Goal: Check status

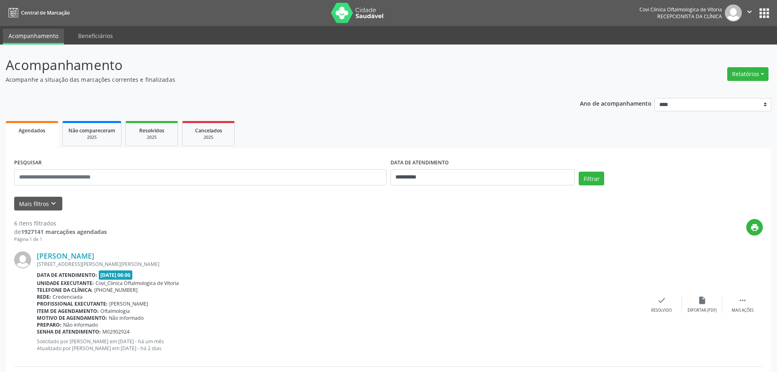
select select "*"
click at [438, 175] on input "**********" at bounding box center [479, 177] width 183 height 16
click at [449, 269] on span "24" at bounding box center [450, 268] width 16 height 16
type input "**********"
click at [451, 268] on span "24" at bounding box center [450, 268] width 16 height 16
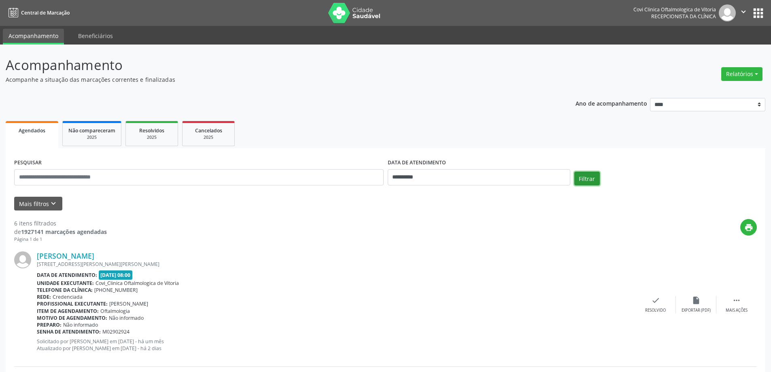
drag, startPoint x: 593, startPoint y: 176, endPoint x: 572, endPoint y: 190, distance: 25.6
click at [593, 175] on button "Filtrar" at bounding box center [587, 179] width 26 height 14
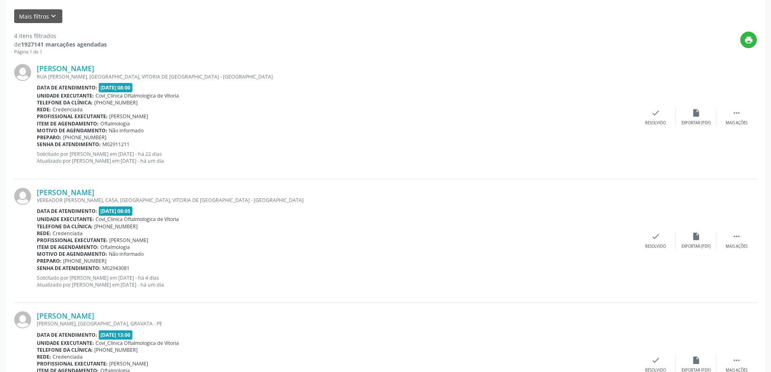
scroll to position [177, 0]
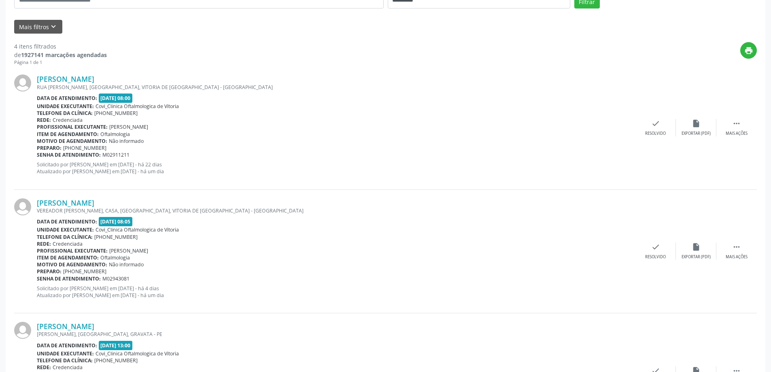
drag, startPoint x: 36, startPoint y: 79, endPoint x: 146, endPoint y: 82, distance: 109.8
click at [146, 82] on div "[PERSON_NAME] [GEOGRAPHIC_DATA][PERSON_NAME], [GEOGRAPHIC_DATA], [GEOGRAPHIC_DA…" at bounding box center [385, 127] width 743 height 123
copy div "[PERSON_NAME]"
click at [94, 204] on link "[PERSON_NAME]" at bounding box center [65, 202] width 57 height 9
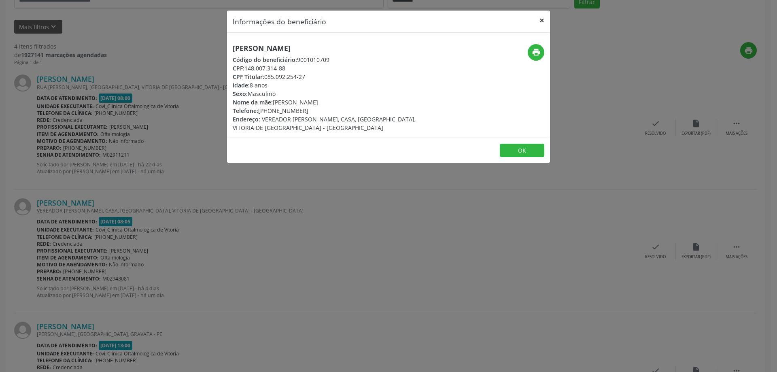
click at [543, 19] on button "×" at bounding box center [542, 21] width 16 height 20
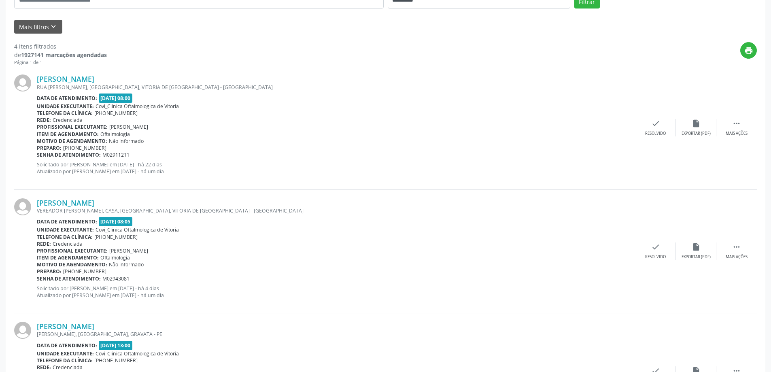
click at [131, 237] on div "Telefone da clínica: [PHONE_NUMBER]" at bounding box center [336, 237] width 599 height 7
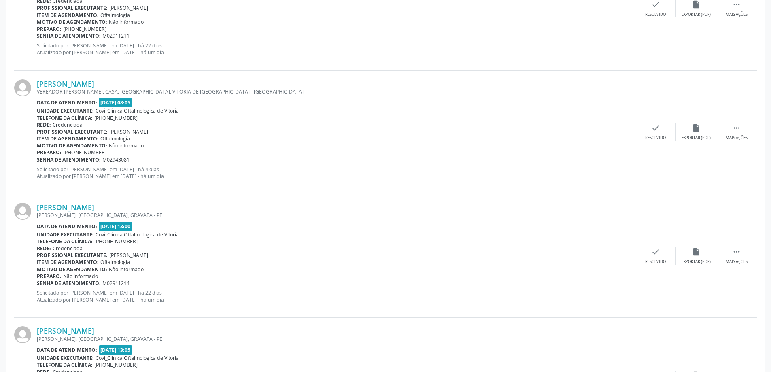
scroll to position [298, 0]
